Goal: Information Seeking & Learning: Learn about a topic

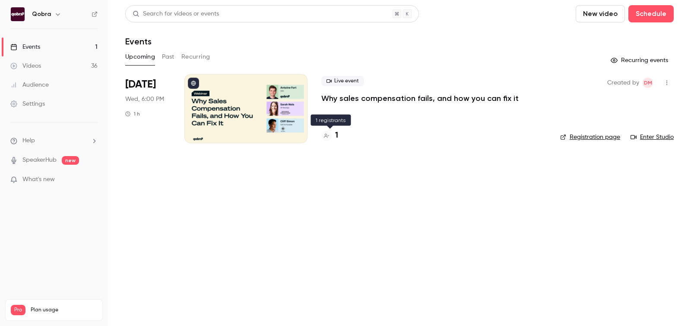
click at [335, 133] on h4 "1" at bounding box center [336, 136] width 3 height 12
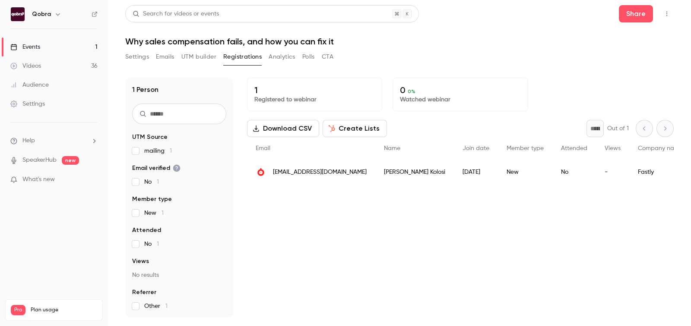
click at [304, 171] on span "[EMAIL_ADDRESS][DOMAIN_NAME]" at bounding box center [320, 172] width 94 height 9
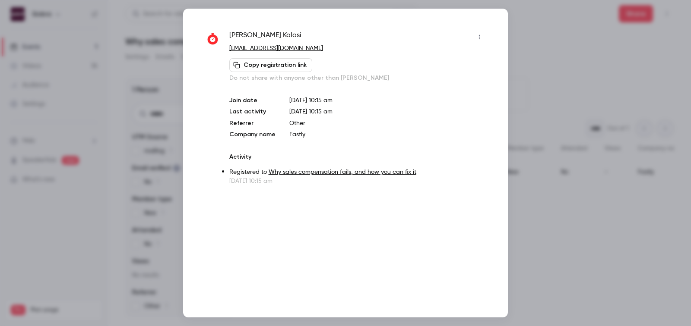
click at [548, 34] on div at bounding box center [345, 163] width 691 height 326
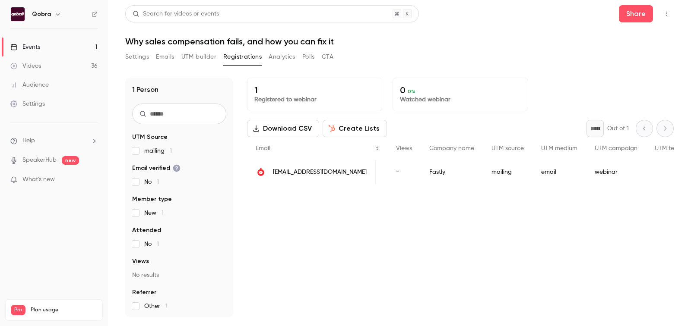
scroll to position [0, 269]
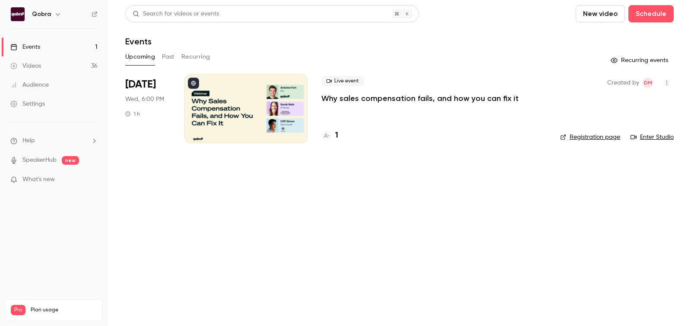
click at [337, 136] on h4 "1" at bounding box center [336, 136] width 3 height 12
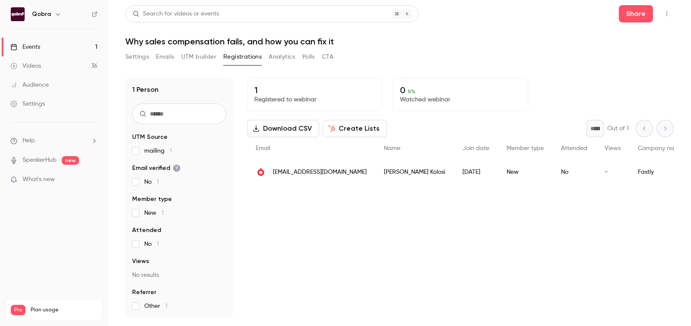
click at [313, 172] on span "[EMAIL_ADDRESS][DOMAIN_NAME]" at bounding box center [320, 172] width 94 height 9
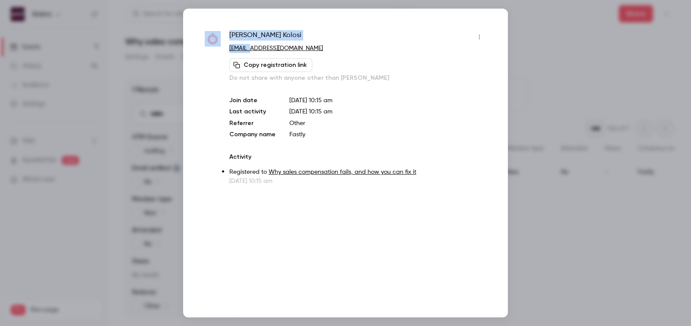
drag, startPoint x: 215, startPoint y: 49, endPoint x: 251, endPoint y: 51, distance: 35.9
click at [251, 51] on div "Maria Kolosi mkolosi@fastly.com Copy registration link Do not share with anyone…" at bounding box center [346, 107] width 282 height 155
click at [272, 31] on div "Maria Kolosi" at bounding box center [357, 37] width 257 height 14
drag, startPoint x: 272, startPoint y: 35, endPoint x: 229, endPoint y: 35, distance: 43.2
click at [229, 35] on div "Maria Kolosi" at bounding box center [357, 37] width 257 height 14
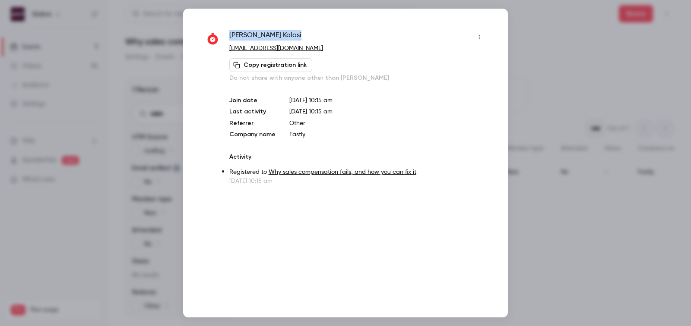
copy span "Maria Kolosi"
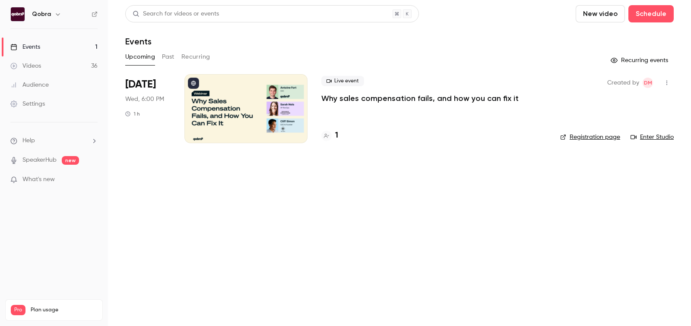
click at [146, 85] on span "[DATE]" at bounding box center [140, 85] width 31 height 14
click at [337, 137] on h4 "1" at bounding box center [336, 136] width 3 height 12
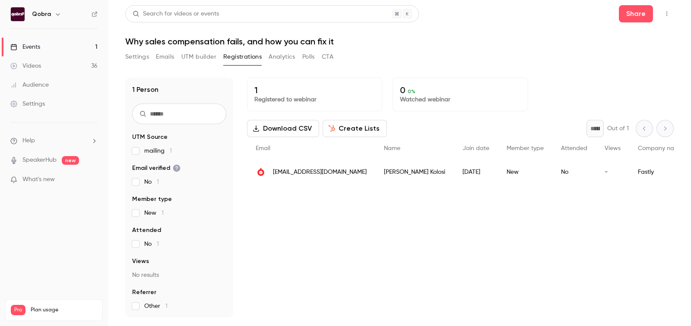
click at [279, 59] on button "Analytics" at bounding box center [282, 57] width 27 height 14
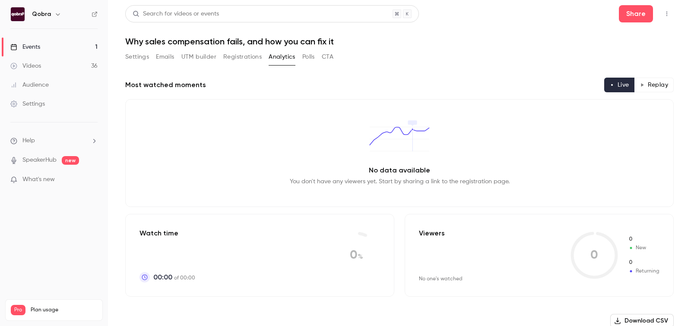
click at [303, 59] on button "Polls" at bounding box center [308, 57] width 13 height 14
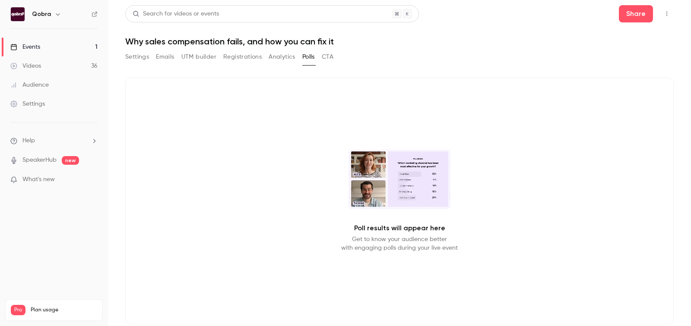
click at [329, 59] on button "CTA" at bounding box center [328, 57] width 12 height 14
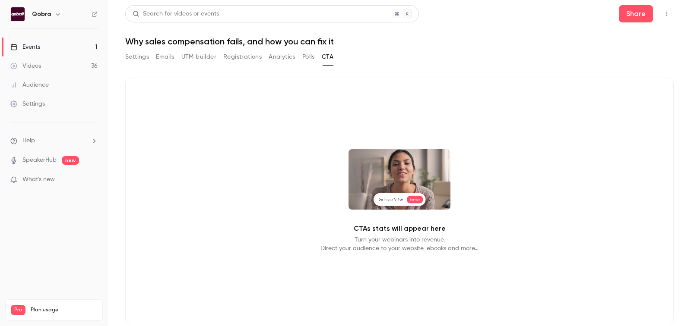
click at [305, 59] on button "Polls" at bounding box center [308, 57] width 13 height 14
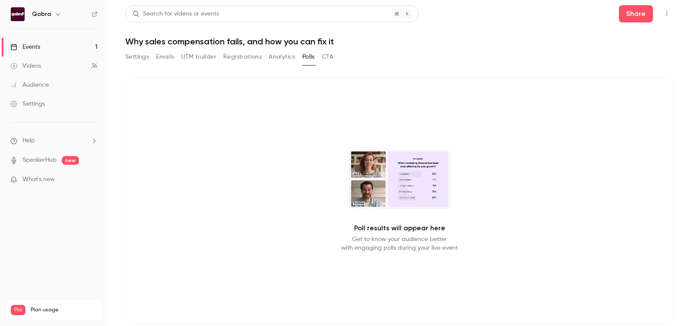
click at [278, 59] on button "Analytics" at bounding box center [282, 57] width 27 height 14
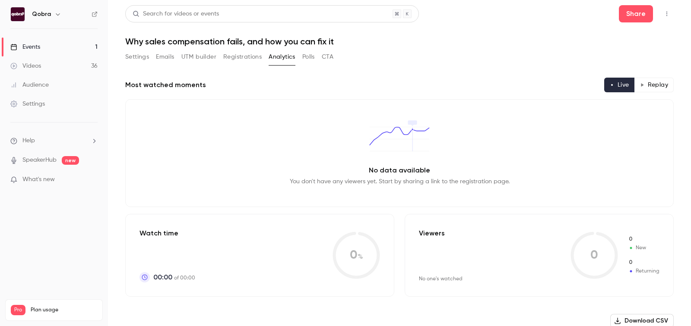
click at [252, 58] on button "Registrations" at bounding box center [242, 57] width 38 height 14
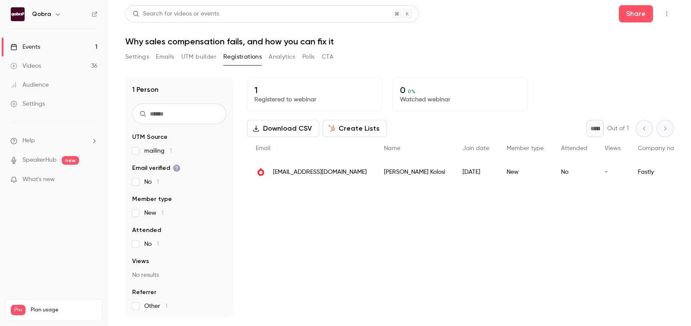
click at [285, 57] on button "Analytics" at bounding box center [282, 57] width 27 height 14
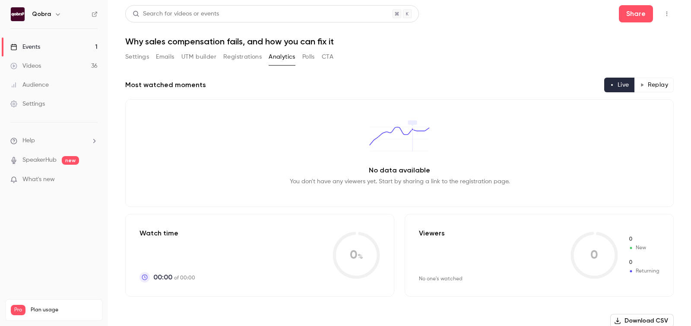
click at [311, 59] on button "Polls" at bounding box center [308, 57] width 13 height 14
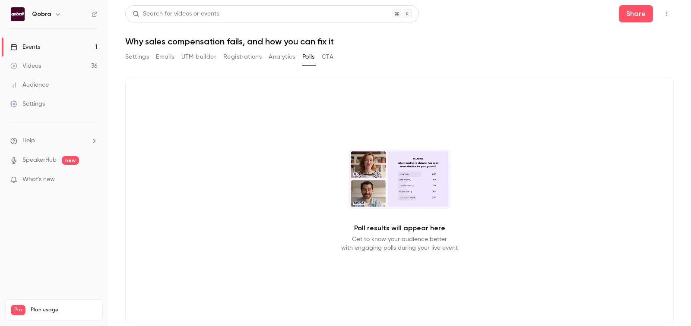
click at [289, 59] on button "Analytics" at bounding box center [282, 57] width 27 height 14
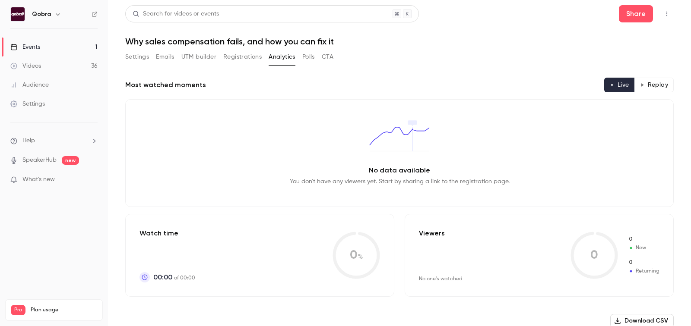
click at [243, 62] on button "Registrations" at bounding box center [242, 57] width 38 height 14
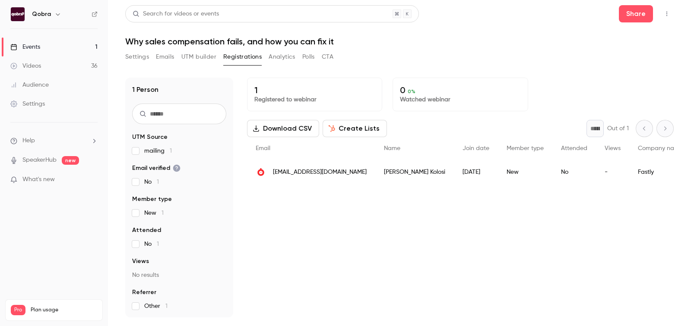
click at [207, 56] on button "UTM builder" at bounding box center [198, 57] width 35 height 14
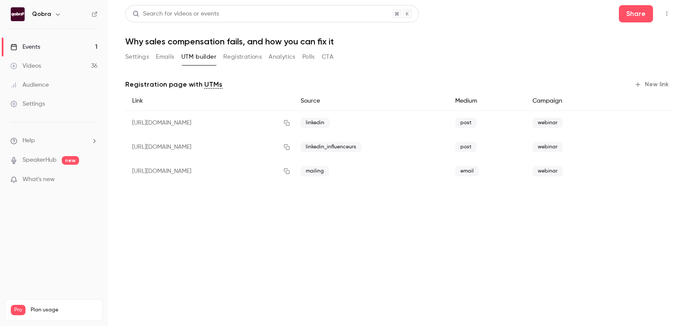
click at [242, 56] on button "Registrations" at bounding box center [242, 57] width 38 height 14
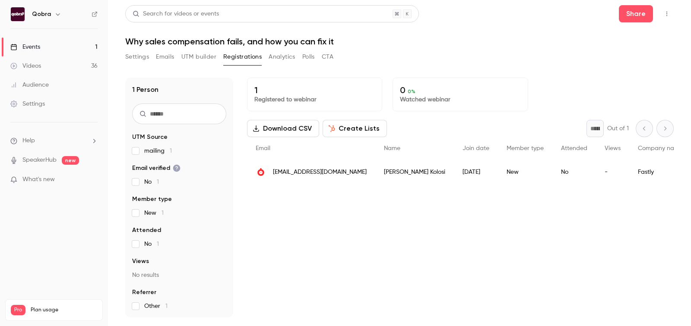
click at [281, 59] on button "Analytics" at bounding box center [282, 57] width 27 height 14
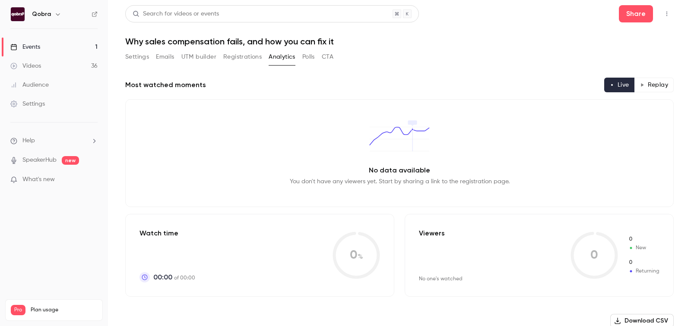
click at [333, 62] on button "CTA" at bounding box center [328, 57] width 12 height 14
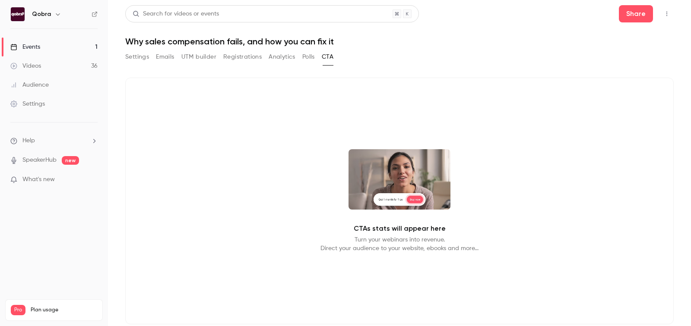
click at [311, 61] on button "Polls" at bounding box center [308, 57] width 13 height 14
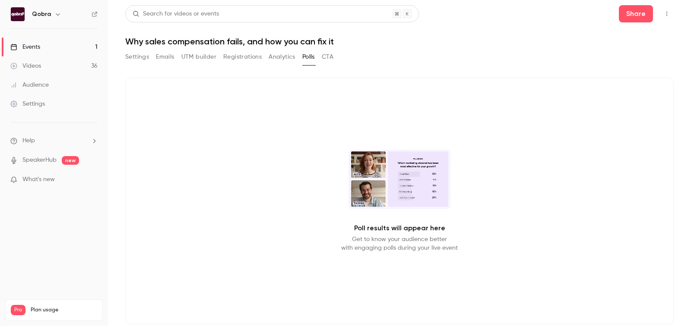
click at [285, 59] on button "Analytics" at bounding box center [282, 57] width 27 height 14
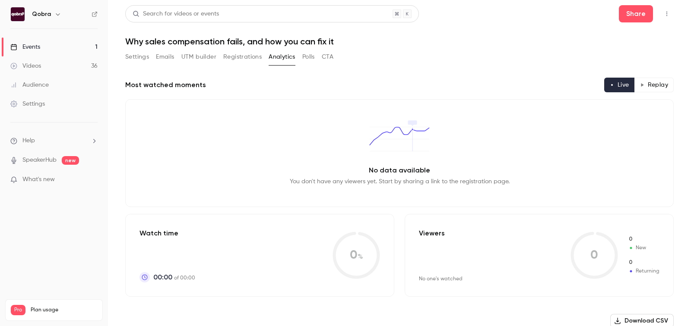
click at [240, 62] on button "Registrations" at bounding box center [242, 57] width 38 height 14
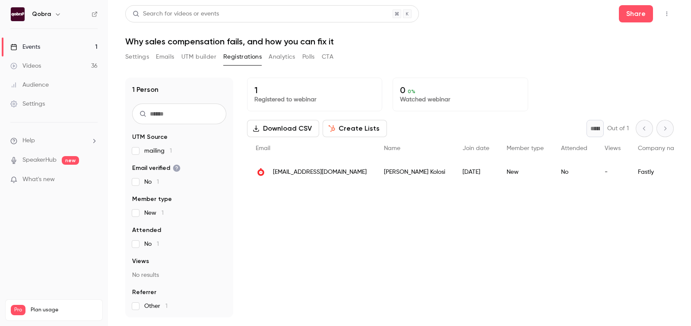
click at [214, 58] on button "UTM builder" at bounding box center [198, 57] width 35 height 14
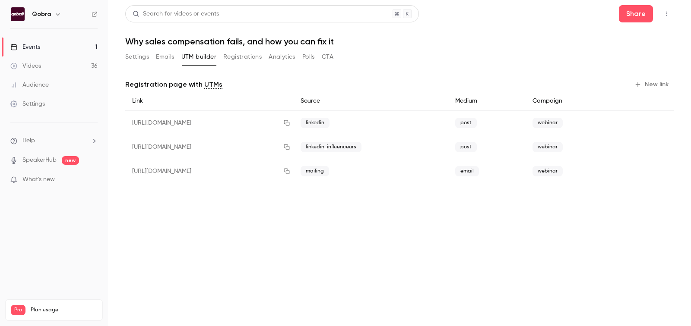
click at [150, 61] on div "Settings Emails UTM builder Registrations Analytics Polls CTA" at bounding box center [229, 57] width 208 height 14
click at [163, 61] on button "Emails" at bounding box center [165, 57] width 18 height 14
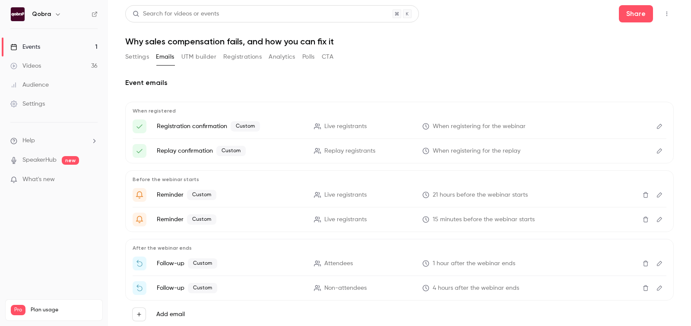
click at [140, 57] on button "Settings" at bounding box center [137, 57] width 24 height 14
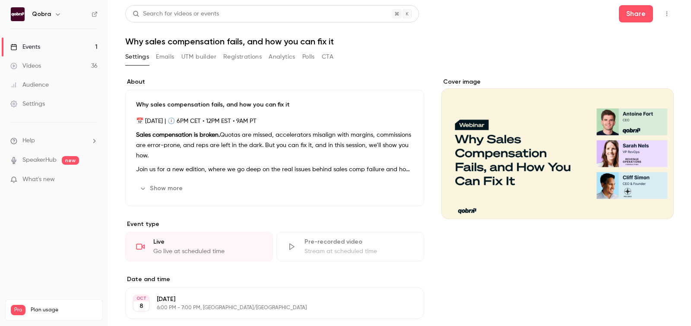
click at [167, 57] on button "Emails" at bounding box center [165, 57] width 18 height 14
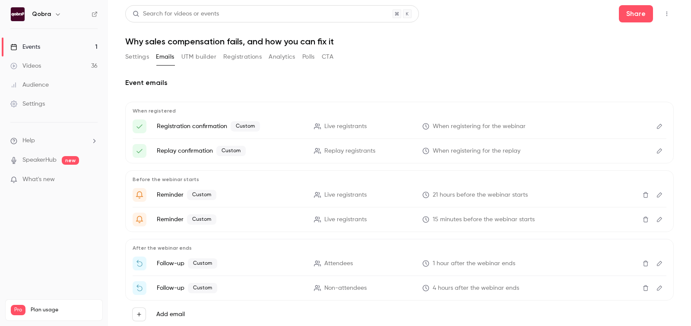
scroll to position [23, 0]
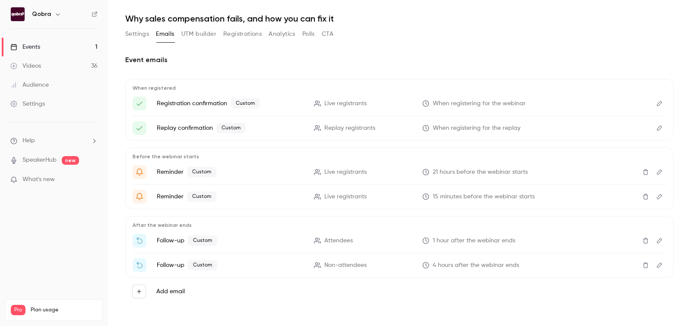
click at [282, 34] on button "Analytics" at bounding box center [282, 34] width 27 height 14
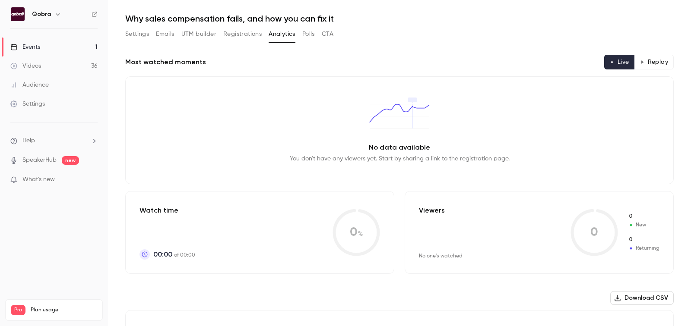
click at [311, 39] on button "Polls" at bounding box center [308, 34] width 13 height 14
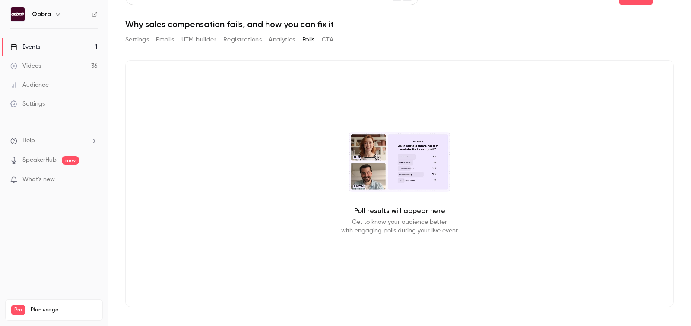
scroll to position [17, 0]
click at [326, 39] on button "CTA" at bounding box center [328, 40] width 12 height 14
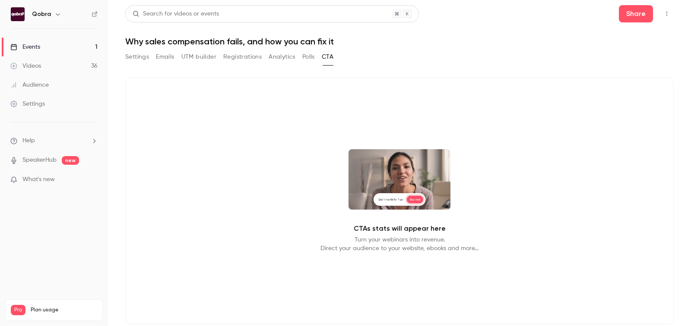
click at [306, 74] on div "CTAs stats will appear here Turn your webinars into revenue. Direct your audien…" at bounding box center [399, 206] width 548 height 278
click at [306, 59] on button "Polls" at bounding box center [308, 57] width 13 height 14
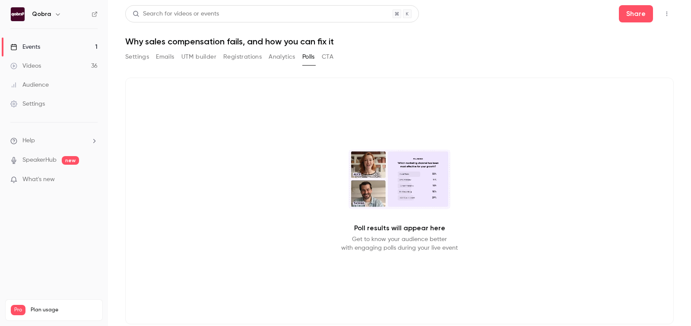
click at [285, 60] on button "Analytics" at bounding box center [282, 57] width 27 height 14
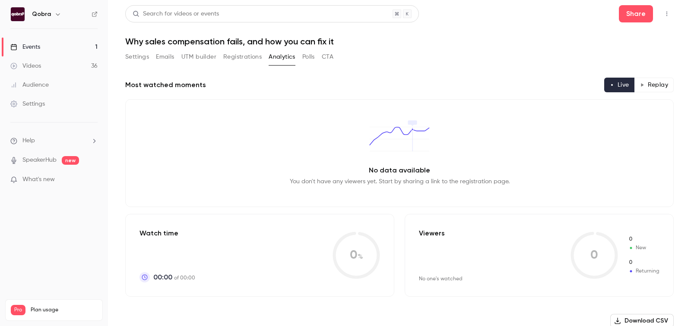
click at [269, 60] on button "Analytics" at bounding box center [282, 57] width 27 height 14
click at [257, 60] on button "Registrations" at bounding box center [242, 57] width 38 height 14
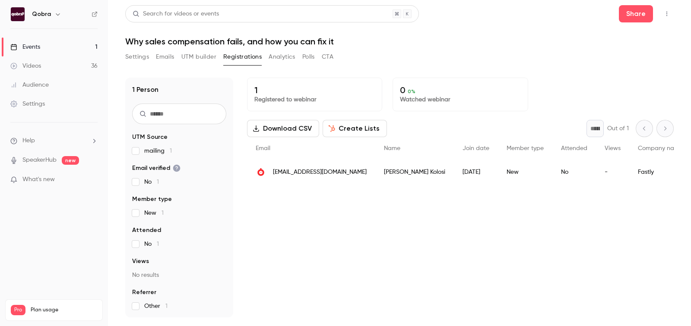
click at [206, 60] on button "UTM builder" at bounding box center [198, 57] width 35 height 14
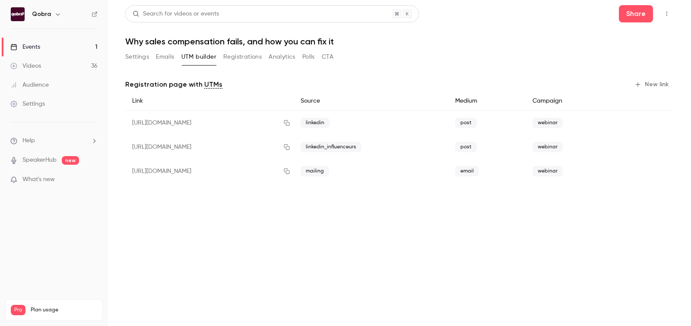
click at [171, 57] on button "Emails" at bounding box center [165, 57] width 18 height 14
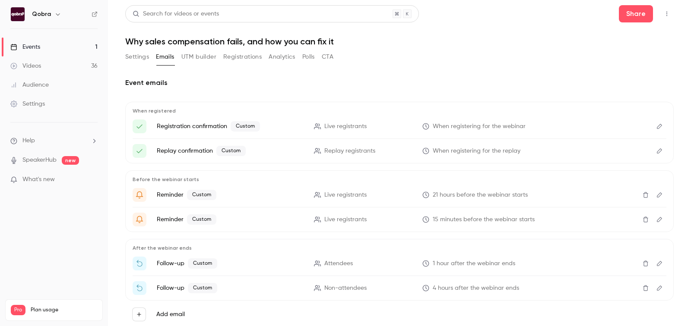
click at [142, 58] on button "Settings" at bounding box center [137, 57] width 24 height 14
